Goal: Find specific page/section: Find specific page/section

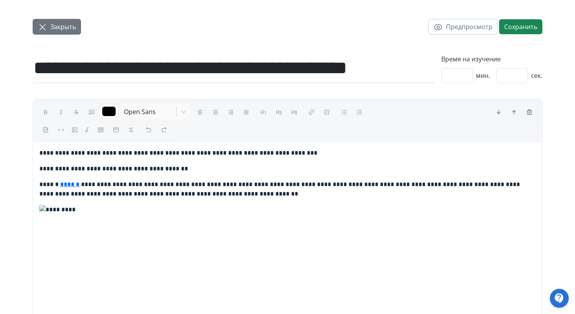
click at [68, 33] on button "Закрыть" at bounding box center [57, 27] width 48 height 16
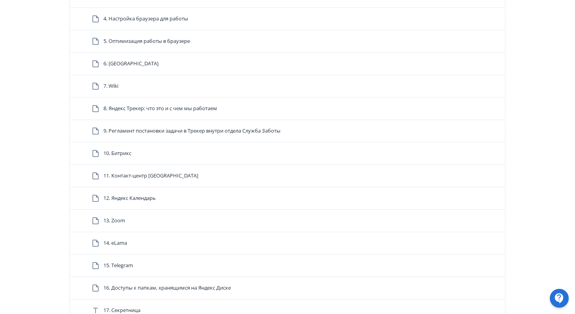
scroll to position [541, 0]
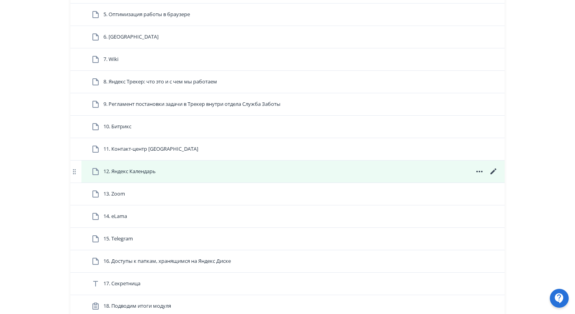
click at [106, 183] on div "12. Яндекс Календарь" at bounding box center [292, 172] width 423 height 22
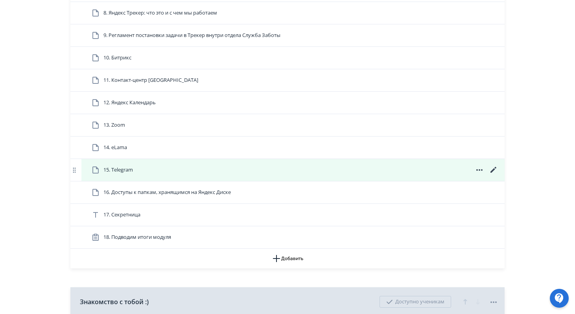
scroll to position [609, 0]
